Goal: Register for event/course

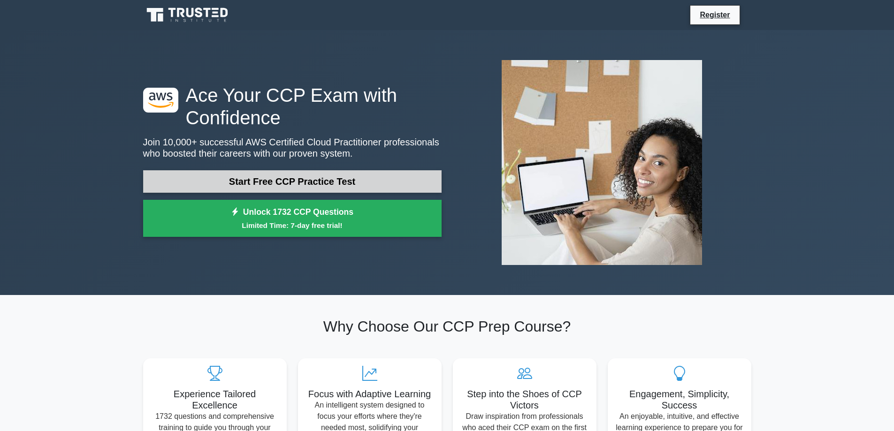
click at [336, 174] on link "Start Free CCP Practice Test" at bounding box center [292, 181] width 298 height 23
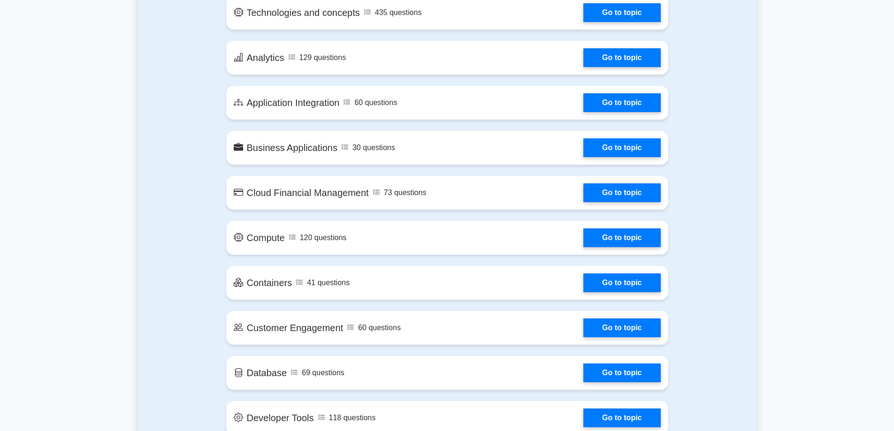
scroll to position [563, 0]
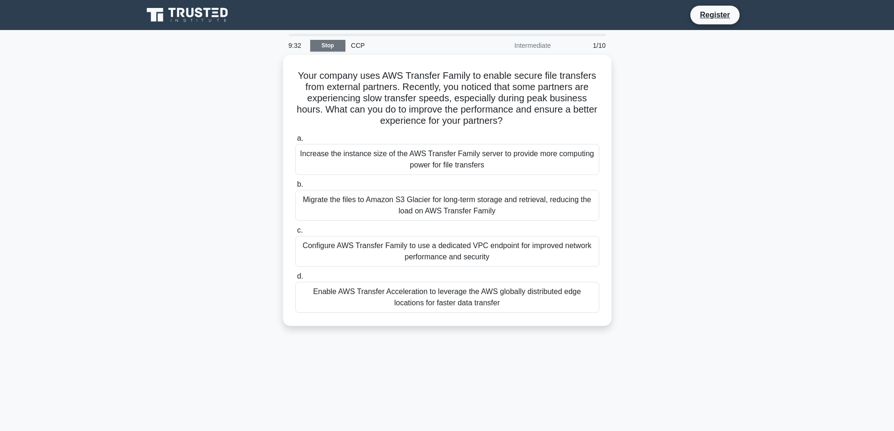
click at [335, 42] on link "Stop" at bounding box center [327, 46] width 35 height 12
